Goal: Information Seeking & Learning: Learn about a topic

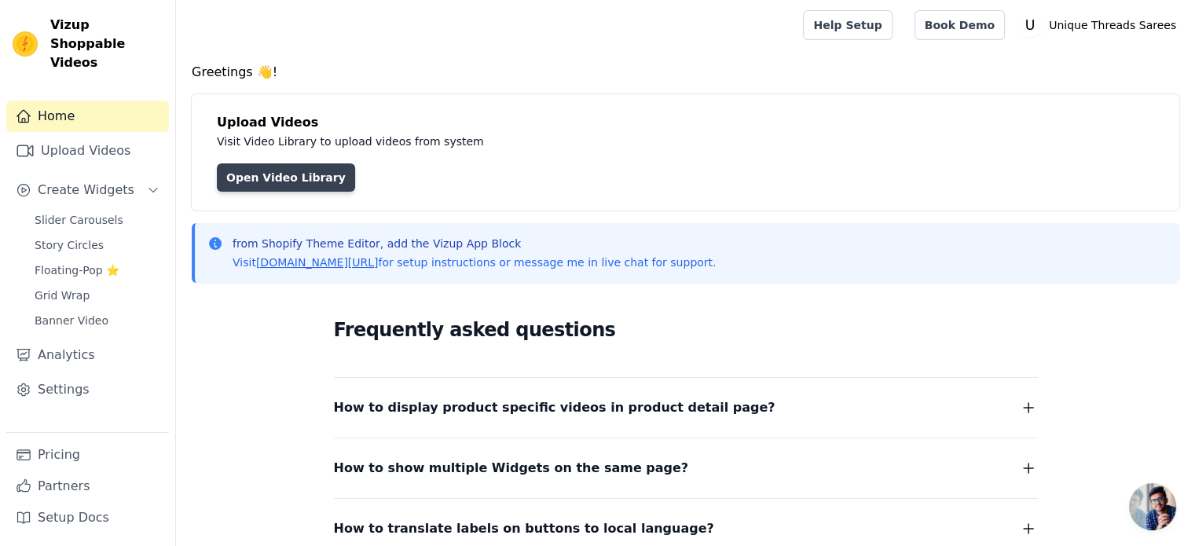
click at [320, 169] on link "Open Video Library" at bounding box center [286, 177] width 138 height 28
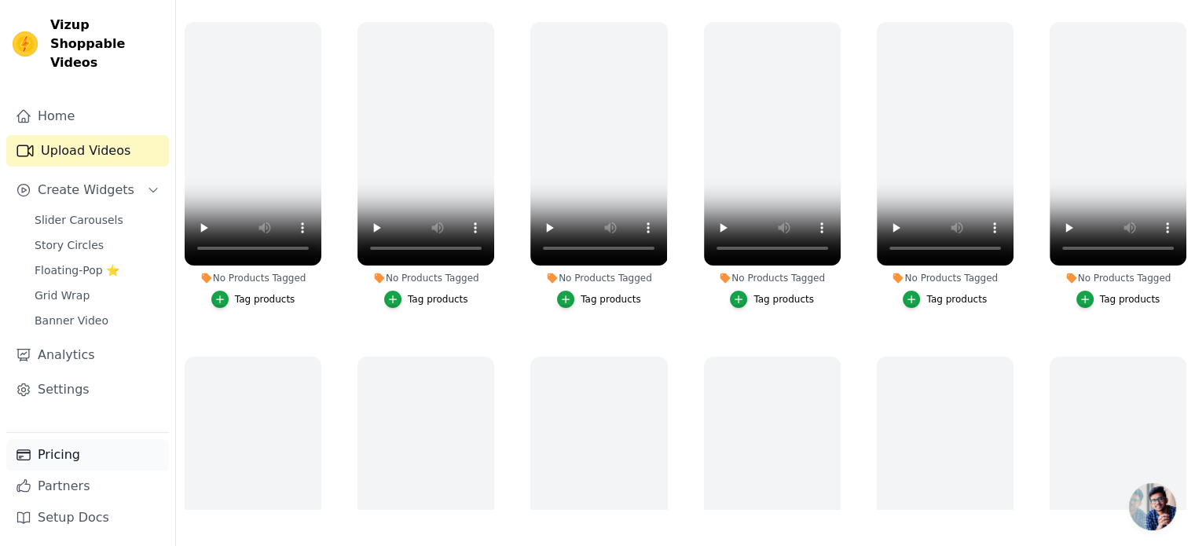
click at [69, 453] on link "Pricing" at bounding box center [87, 454] width 163 height 31
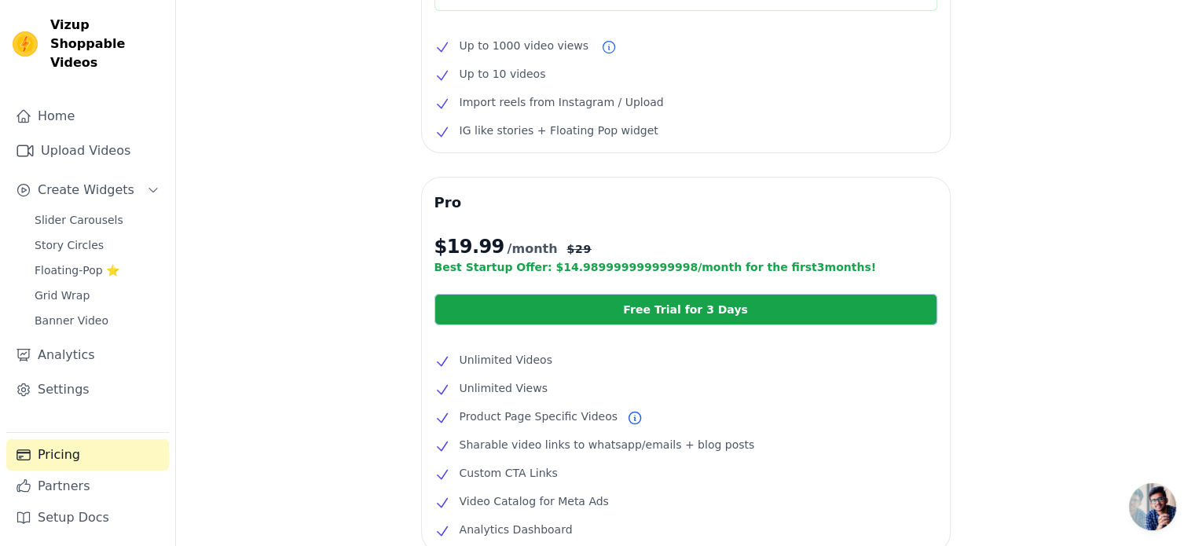
scroll to position [197, 0]
